Goal: Feedback & Contribution: Contribute content

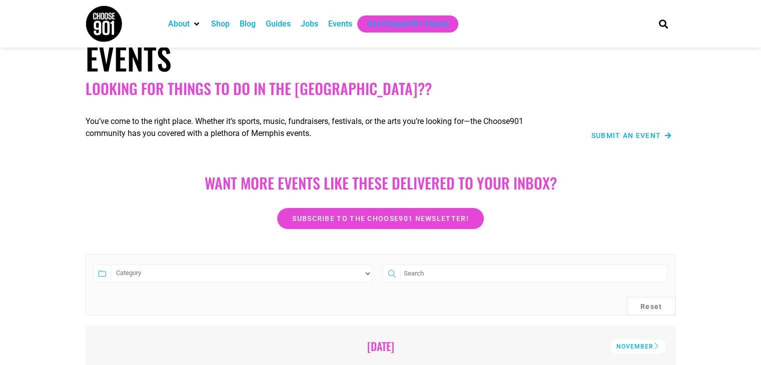
scroll to position [50, 0]
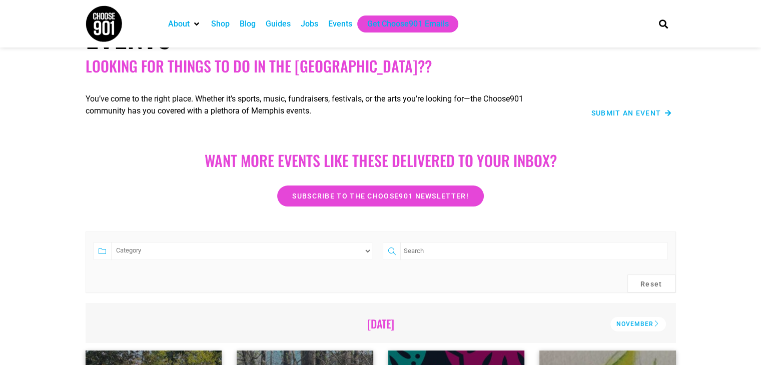
click at [648, 115] on span "Submit an Event" at bounding box center [627, 113] width 70 height 7
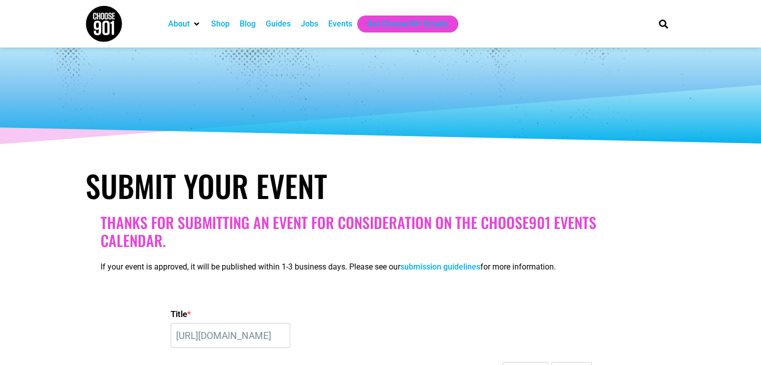
select select
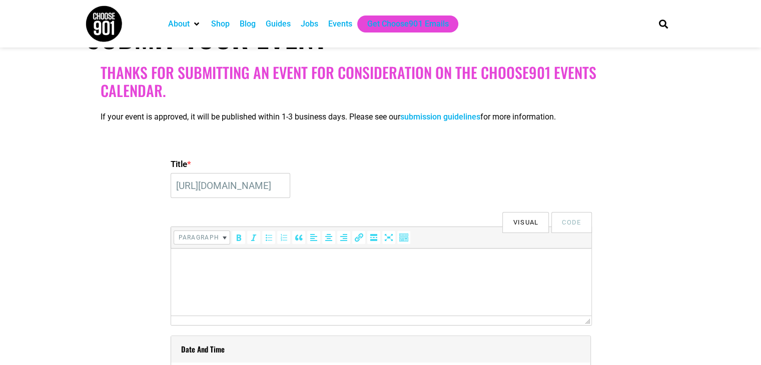
paste input "Tanger Outlets [GEOGRAPHIC_DATA] to Host Annual Scare on [GEOGRAPHIC_DATA] Even…"
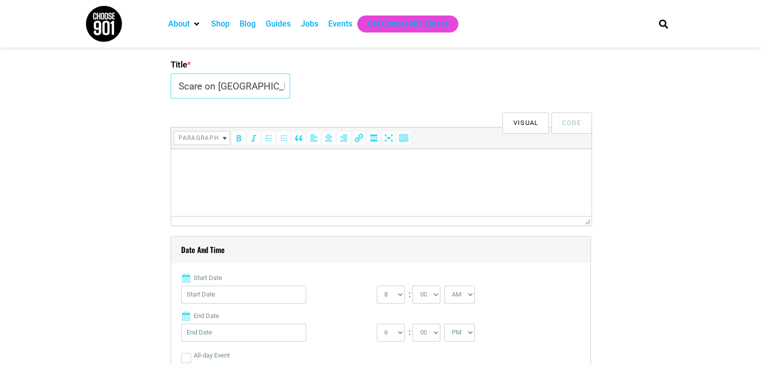
scroll to position [250, 0]
type input "Tanger Outlets [GEOGRAPHIC_DATA] to Host Annual Scare on [GEOGRAPHIC_DATA] Even…"
click at [267, 177] on html at bounding box center [381, 163] width 420 height 28
drag, startPoint x: 203, startPoint y: 176, endPoint x: 190, endPoint y: 194, distance: 22.2
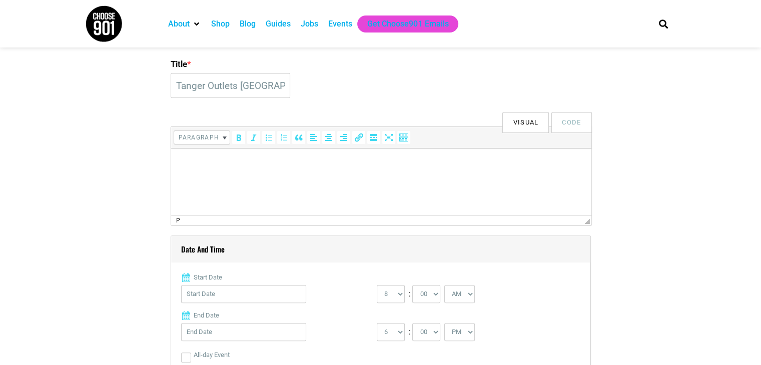
click at [190, 177] on html at bounding box center [381, 163] width 420 height 28
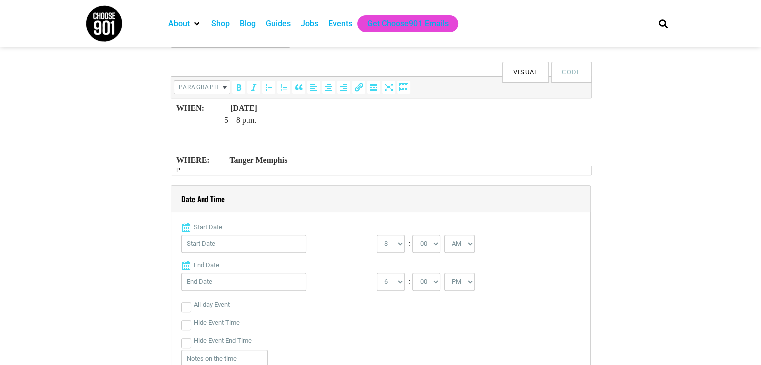
scroll to position [297, 0]
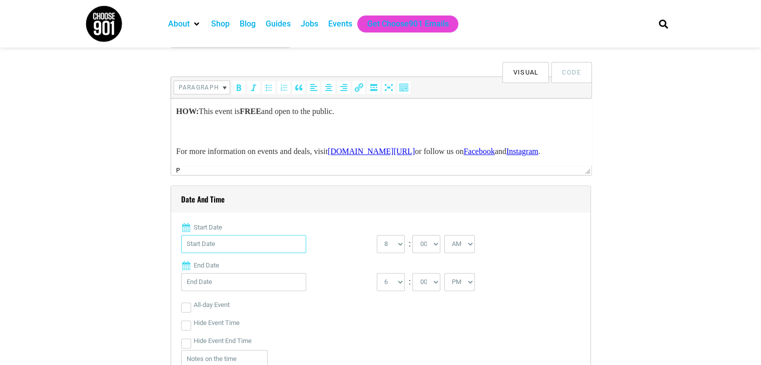
click at [248, 241] on input "Start Date" at bounding box center [243, 244] width 125 height 18
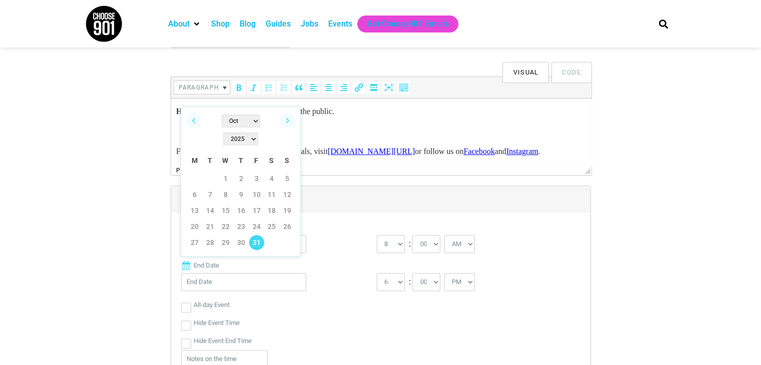
click at [255, 235] on link "31" at bounding box center [256, 242] width 15 height 15
type input "[DATE]"
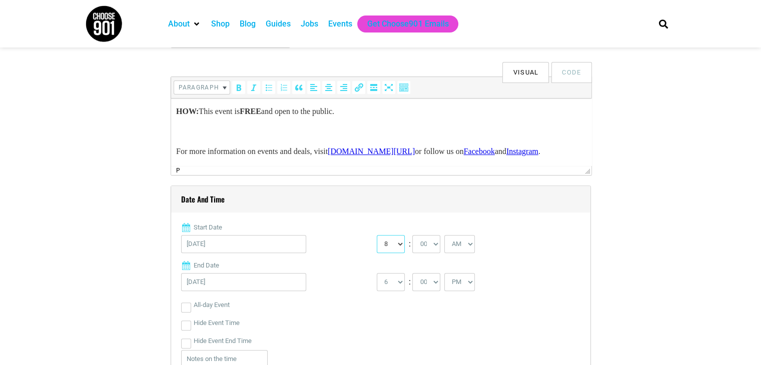
click at [400, 244] on select "0 1 2 3 4 5 6 7 8 9 10 11 12" at bounding box center [391, 244] width 28 height 18
select select "5"
click at [377, 235] on select "0 1 2 3 4 5 6 7 8 9 10 11 12" at bounding box center [391, 244] width 28 height 18
click at [462, 249] on select "AM PM" at bounding box center [460, 244] width 31 height 18
select select "PM"
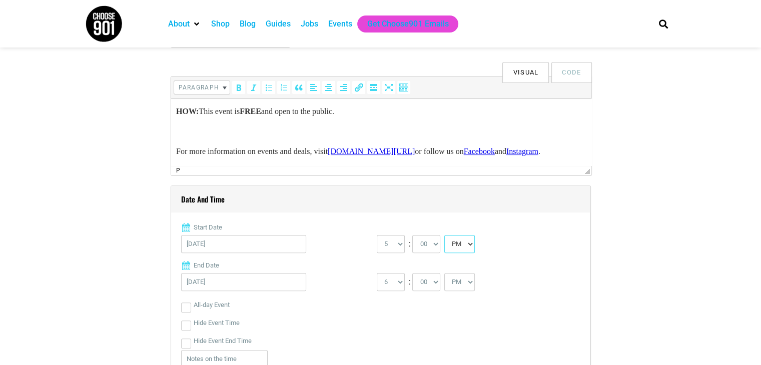
click at [445, 235] on select "AM PM" at bounding box center [460, 244] width 31 height 18
click at [402, 281] on select "1 2 3 4 5 6 7 8 9 10 11 12" at bounding box center [391, 282] width 28 height 18
select select "8"
click at [377, 273] on select "1 2 3 4 5 6 7 8 9 10 11 12" at bounding box center [391, 282] width 28 height 18
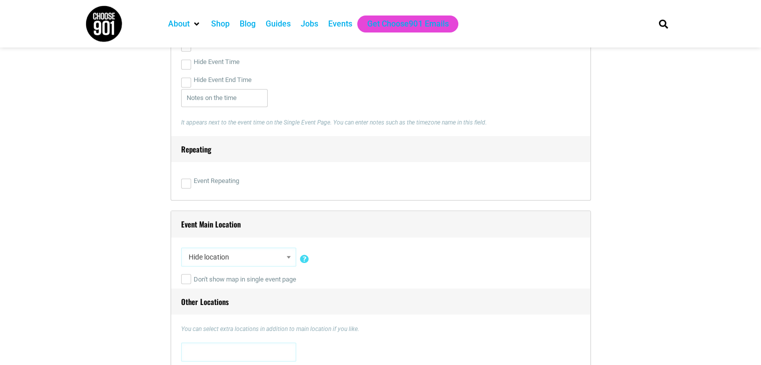
scroll to position [601, 0]
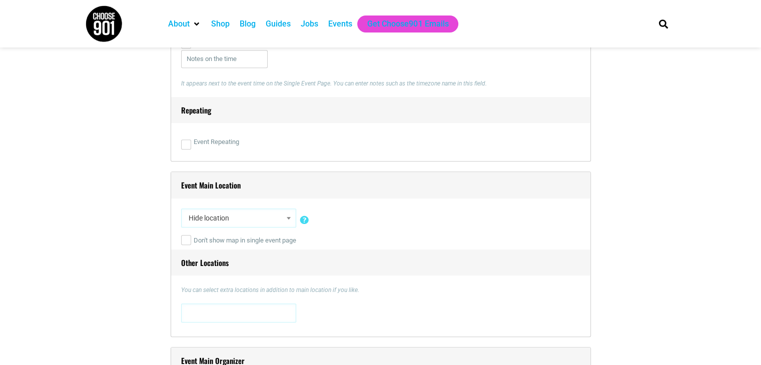
click at [235, 221] on span "Hide location" at bounding box center [239, 218] width 108 height 18
type input "tang"
select select "3088"
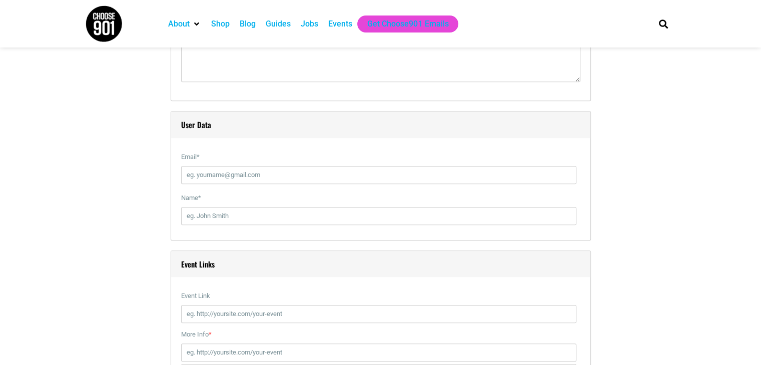
scroll to position [1051, 0]
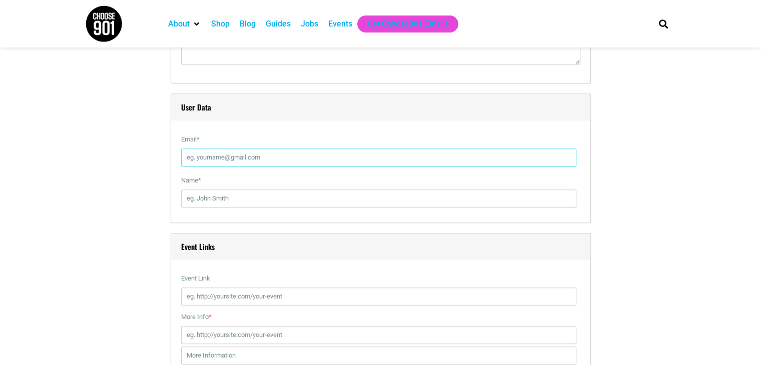
click at [228, 153] on input "Email *" at bounding box center [378, 158] width 395 height 18
type input "[EMAIL_ADDRESS][DOMAIN_NAME]"
type input "[PERSON_NAME]"
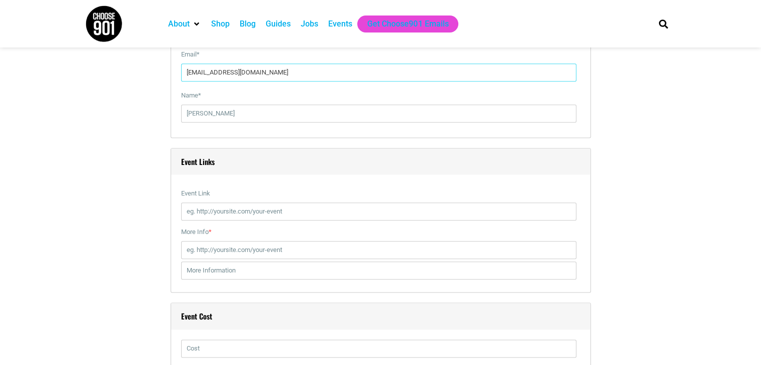
scroll to position [1151, 0]
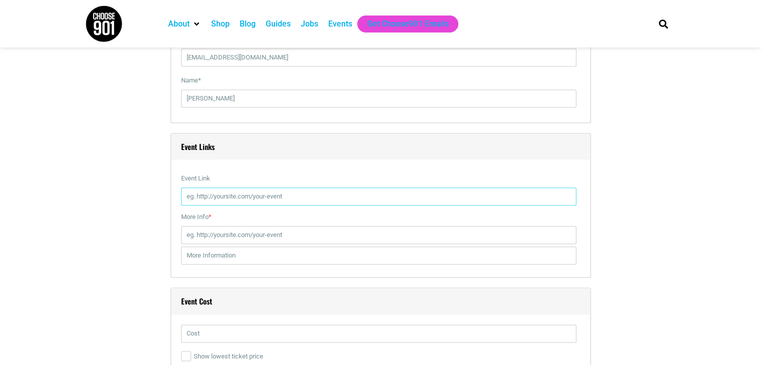
click at [285, 195] on input "Event Link" at bounding box center [378, 197] width 395 height 18
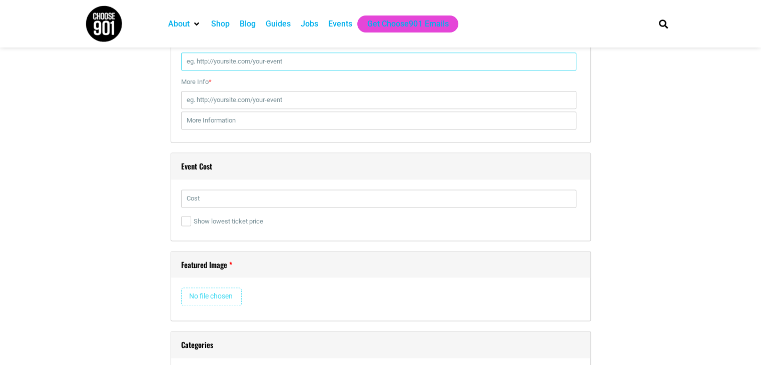
scroll to position [1301, 0]
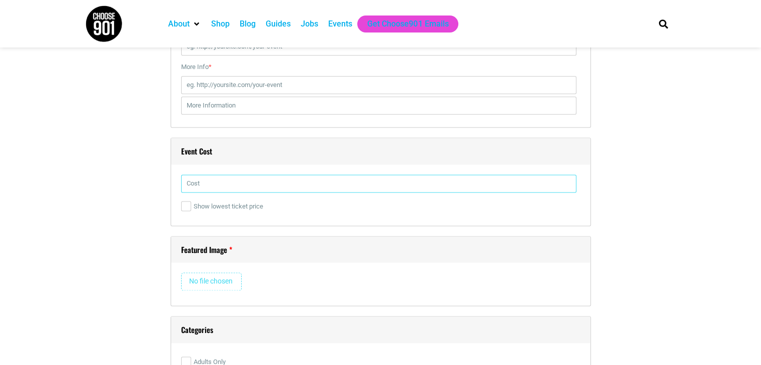
click at [213, 182] on input "text" at bounding box center [378, 184] width 395 height 18
type input "FREE"
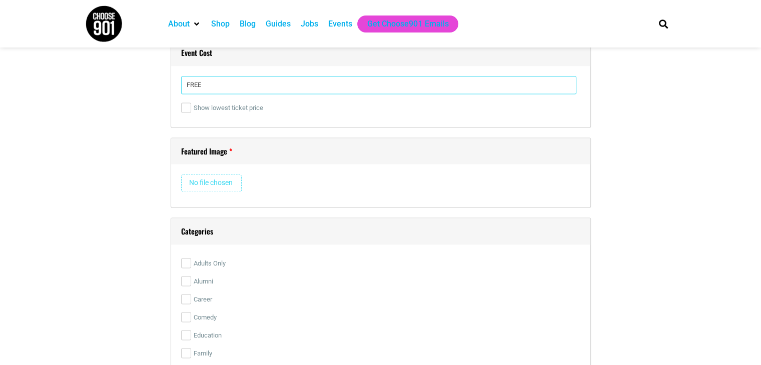
scroll to position [1402, 0]
click at [211, 177] on input "file" at bounding box center [211, 182] width 61 height 18
type input "C:\fakepath\tanger memphis.png"
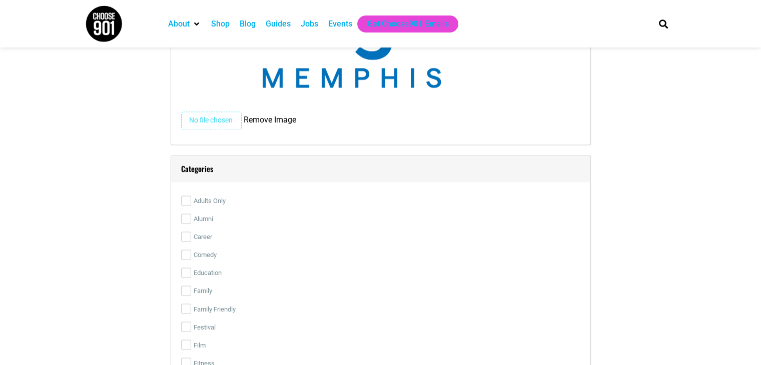
scroll to position [1652, 0]
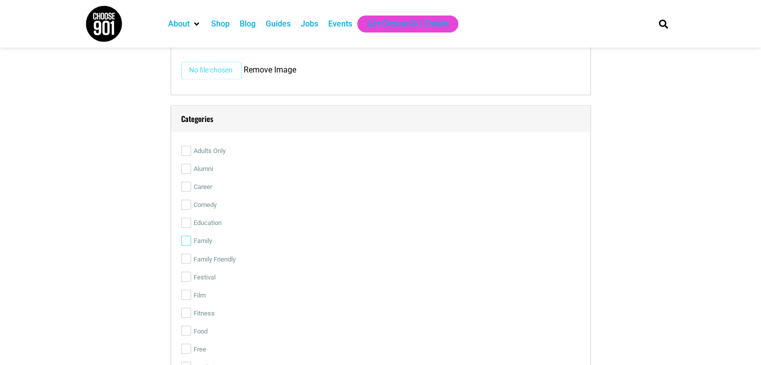
click at [186, 239] on input "Family" at bounding box center [186, 241] width 10 height 10
checkbox input "true"
click at [190, 255] on input "Family Friendly" at bounding box center [186, 259] width 10 height 10
checkbox input "true"
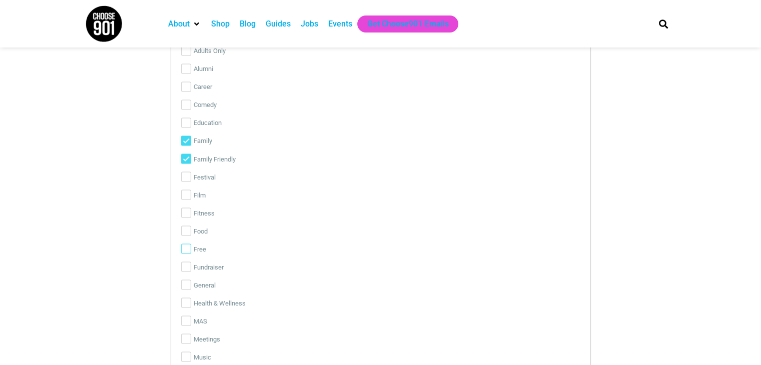
click at [186, 249] on input "Free" at bounding box center [186, 249] width 10 height 10
checkbox input "true"
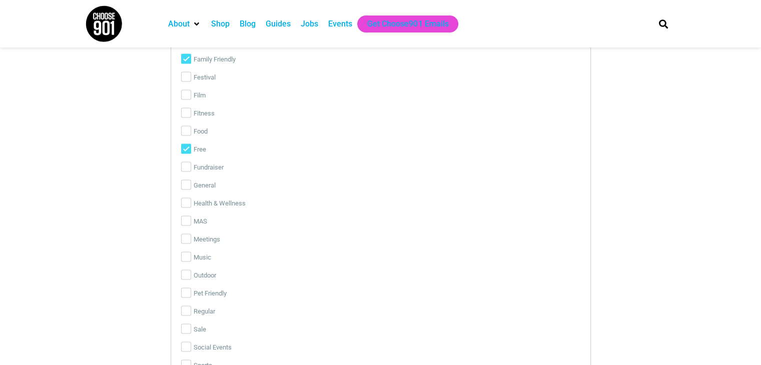
scroll to position [2052, 0]
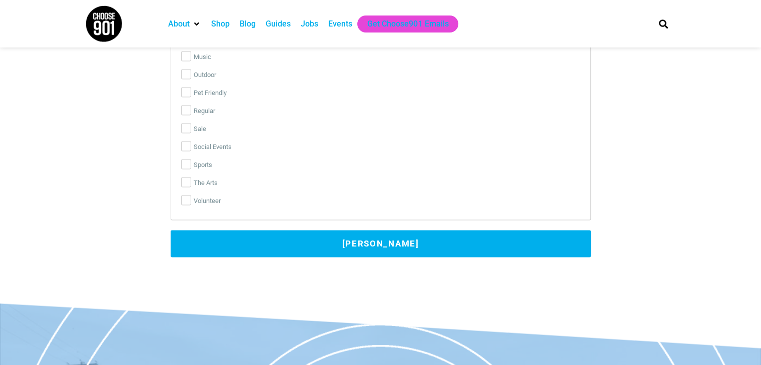
click at [273, 245] on button "[PERSON_NAME]" at bounding box center [381, 244] width 420 height 27
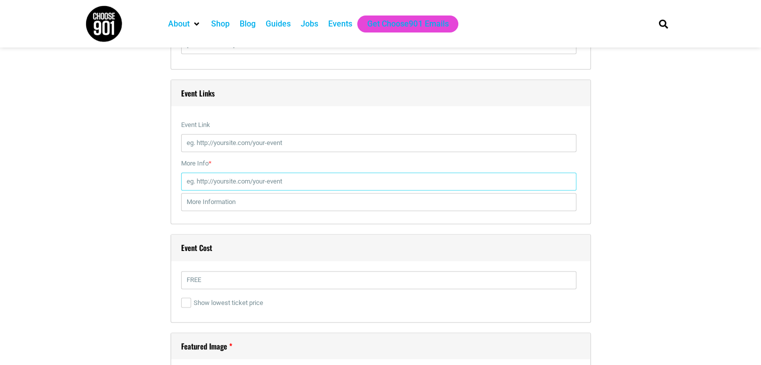
scroll to position [1202, 0]
paste input "[URL][DOMAIN_NAME]"
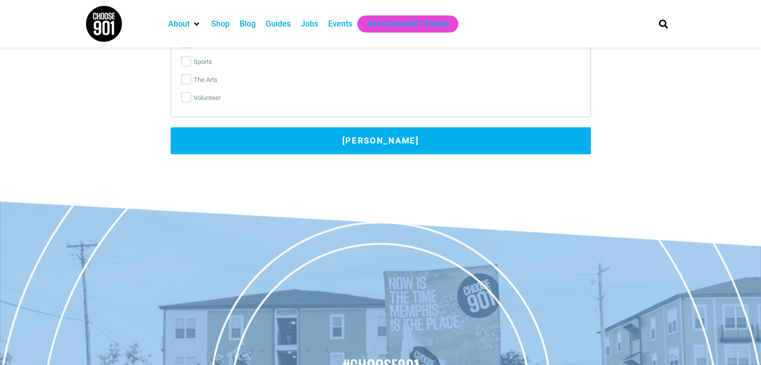
scroll to position [2153, 0]
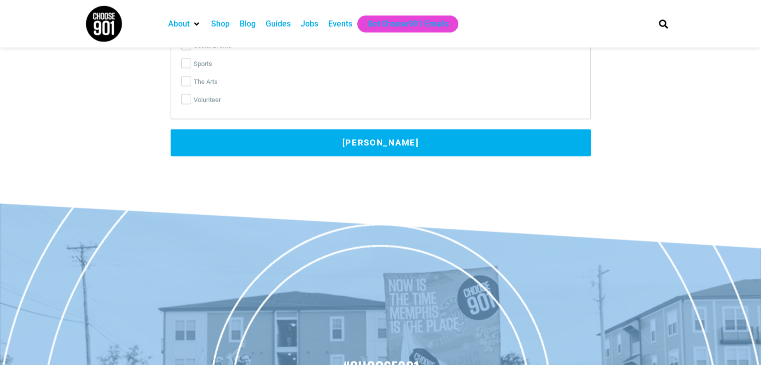
type input "[URL][DOMAIN_NAME]"
click at [371, 133] on button "[PERSON_NAME]" at bounding box center [381, 143] width 420 height 27
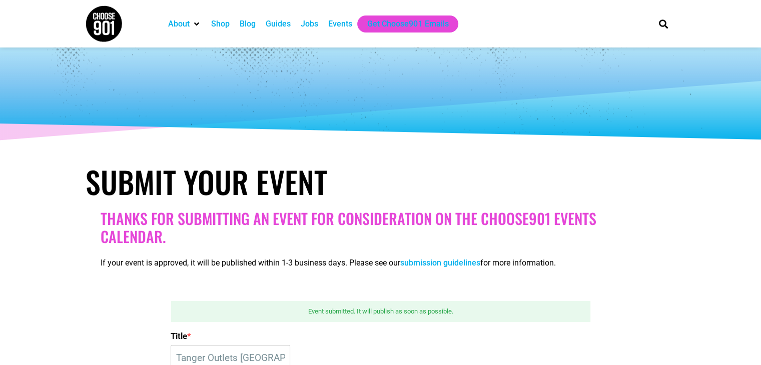
scroll to position [0, 0]
